Goal: Information Seeking & Learning: Learn about a topic

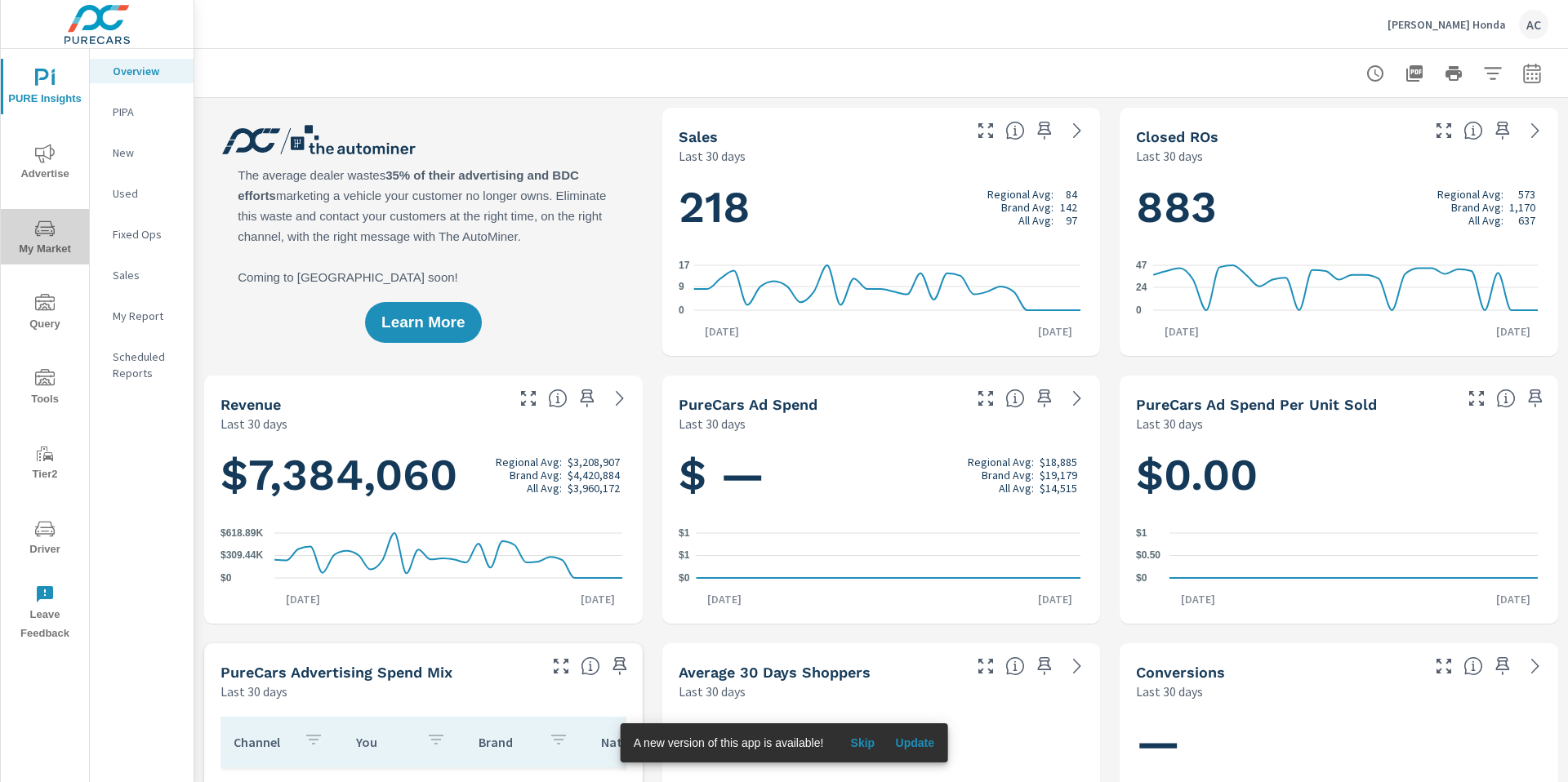
click at [46, 237] on icon "nav menu" at bounding box center [45, 229] width 20 height 20
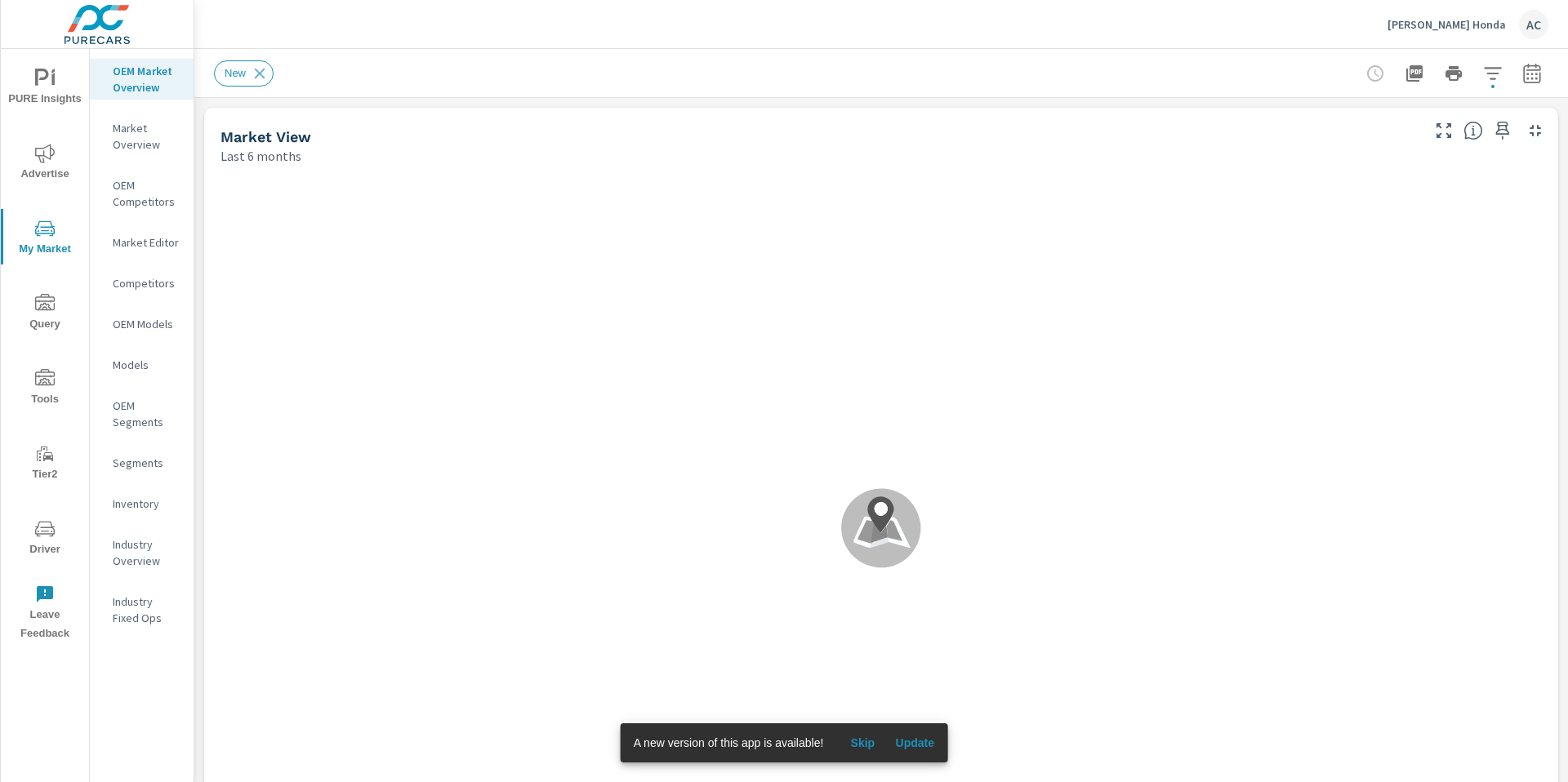
click at [637, 397] on div ".map-bw_svg__st2{fill:#fdfefe}.map-bw_svg__st4{fill:#999}" at bounding box center [881, 528] width 1341 height 714
click at [911, 745] on span "Update" at bounding box center [915, 743] width 39 height 15
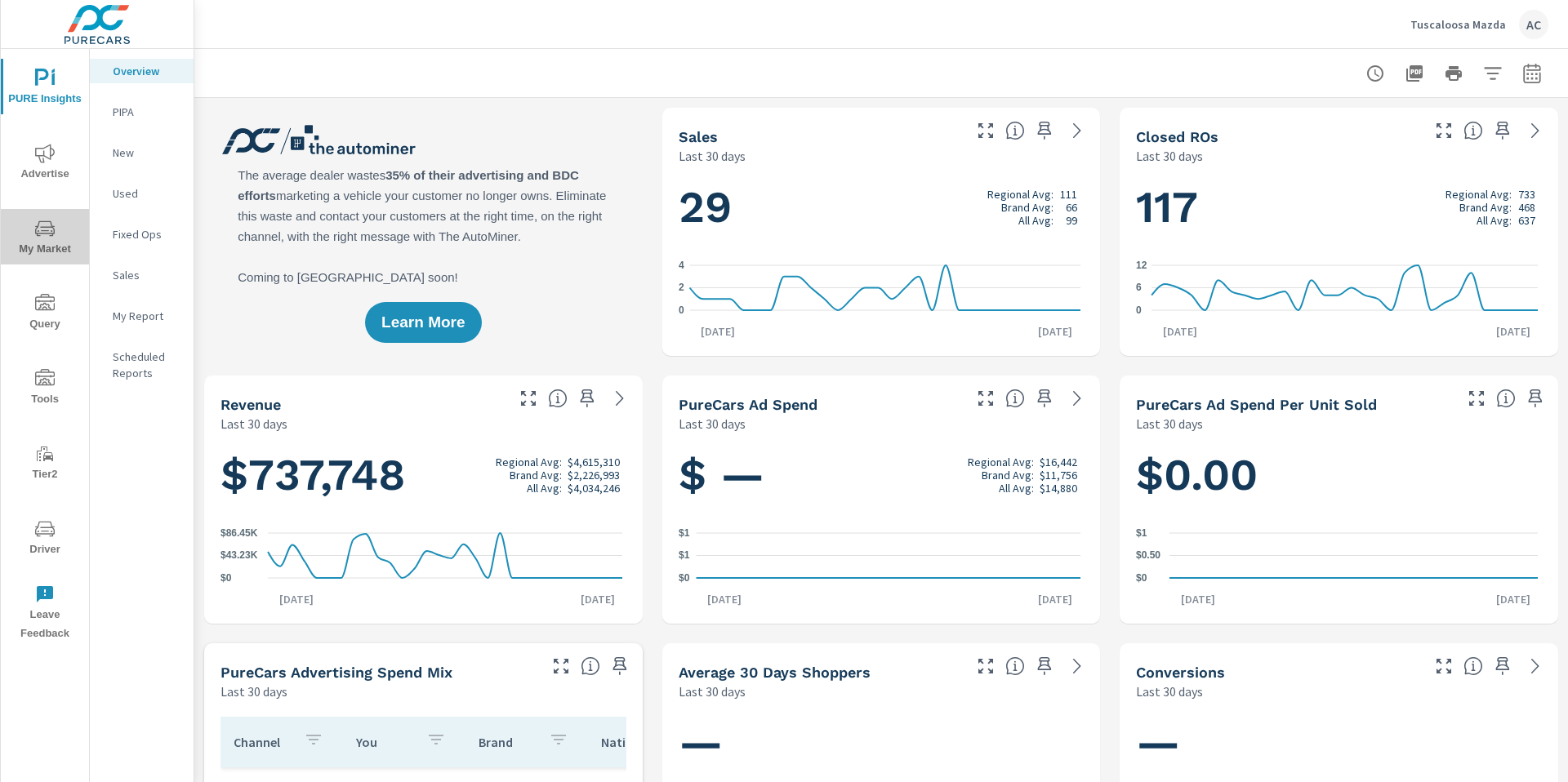
click at [47, 249] on span "My Market" at bounding box center [45, 239] width 78 height 40
